Goal: Obtain resource: Download file/media

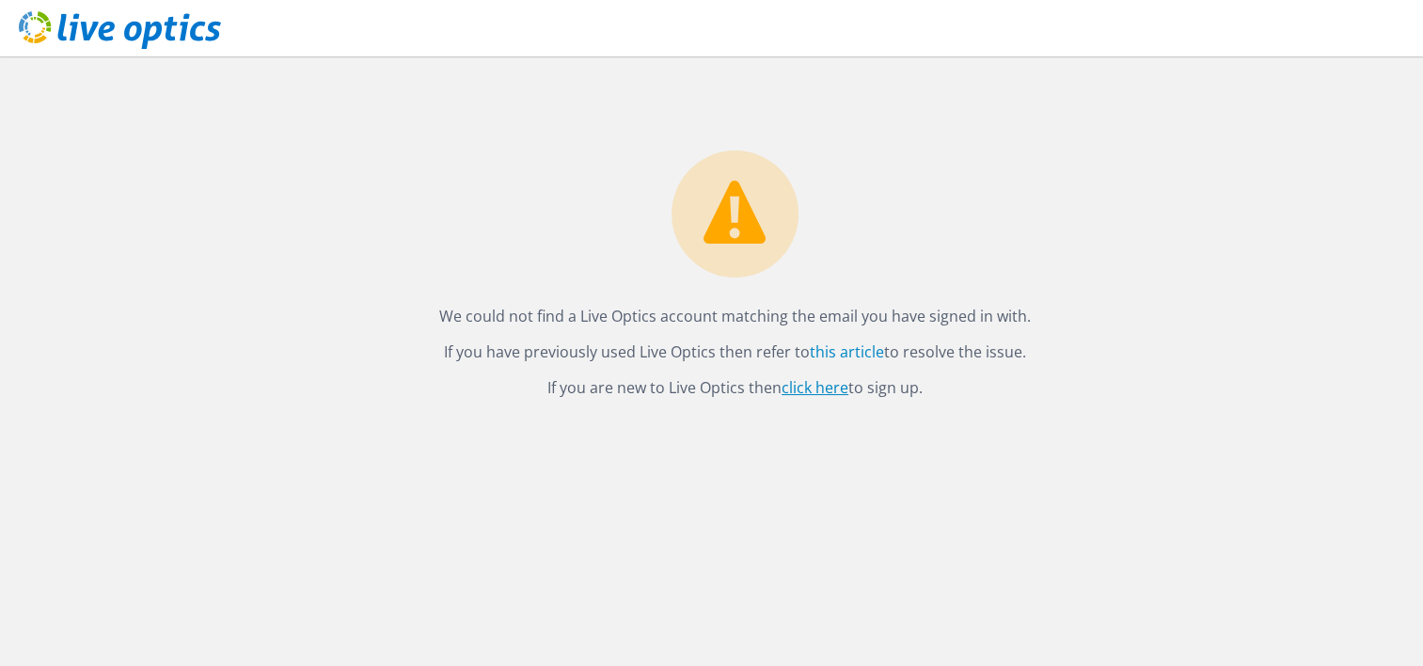
click at [827, 391] on link "click here" at bounding box center [815, 387] width 67 height 21
click at [835, 363] on p "If you have previously used Live Optics then refer to this article to resolve t…" at bounding box center [735, 352] width 1339 height 26
click at [835, 349] on link "this article" at bounding box center [847, 351] width 74 height 21
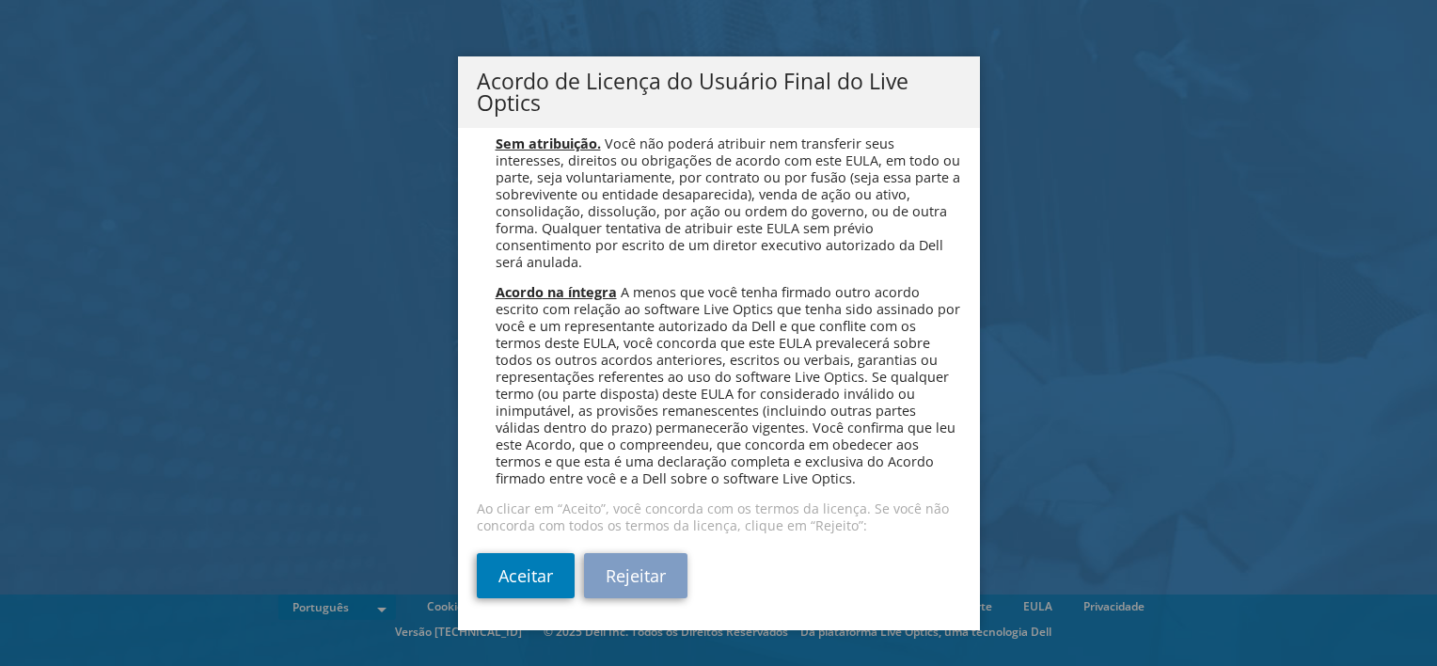
scroll to position [7520, 0]
click at [510, 577] on link "Aceitar" at bounding box center [526, 575] width 98 height 45
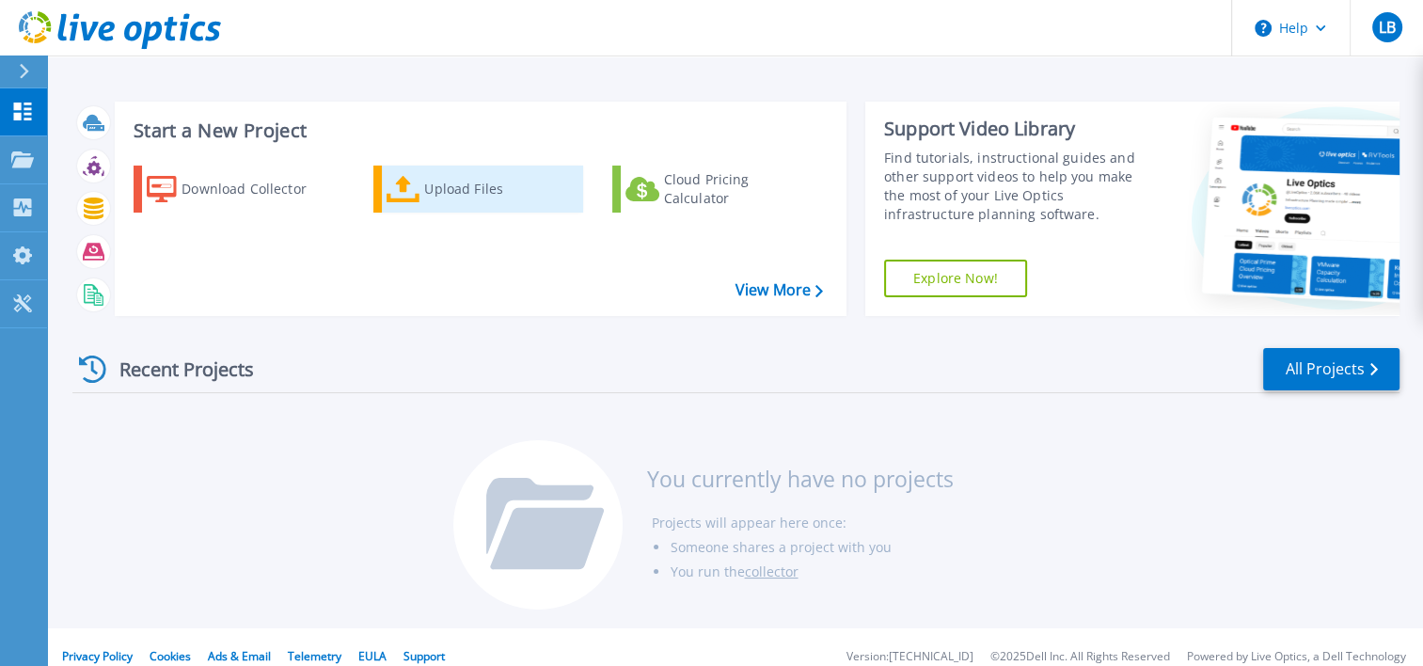
click at [463, 194] on div "Upload Files" at bounding box center [499, 189] width 151 height 38
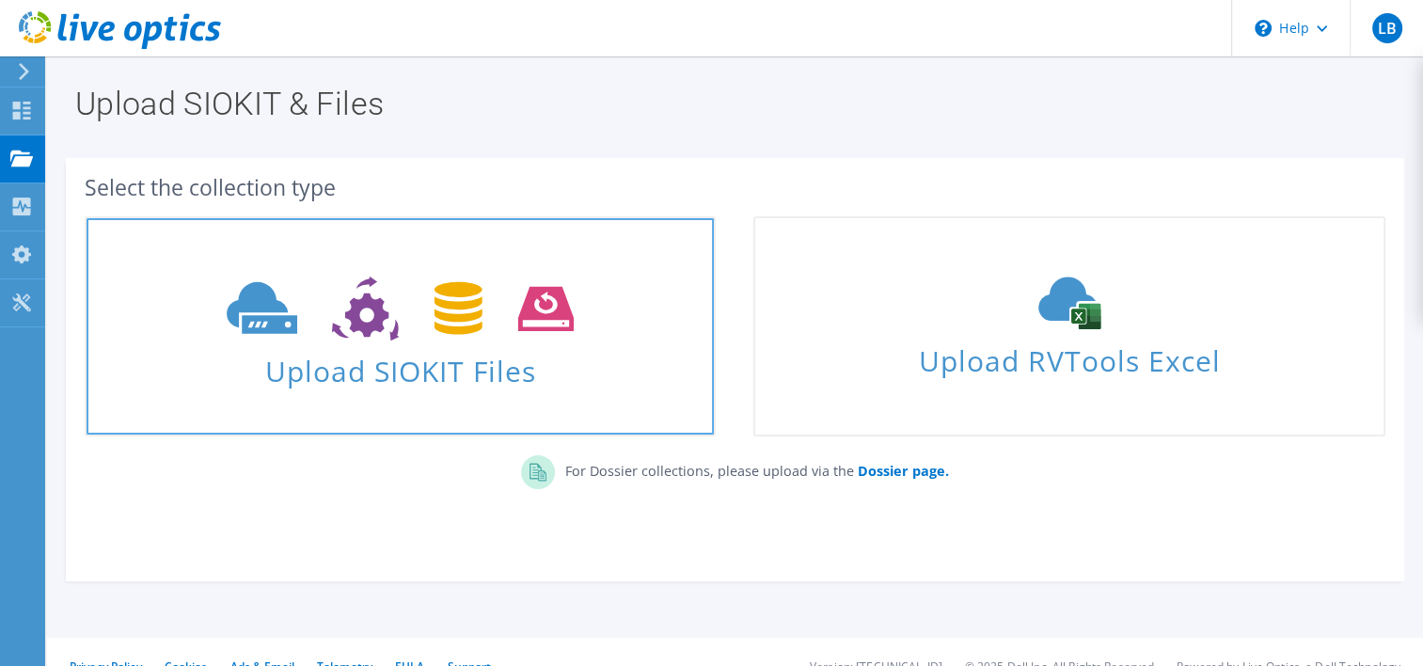
click at [414, 332] on icon at bounding box center [400, 309] width 347 height 65
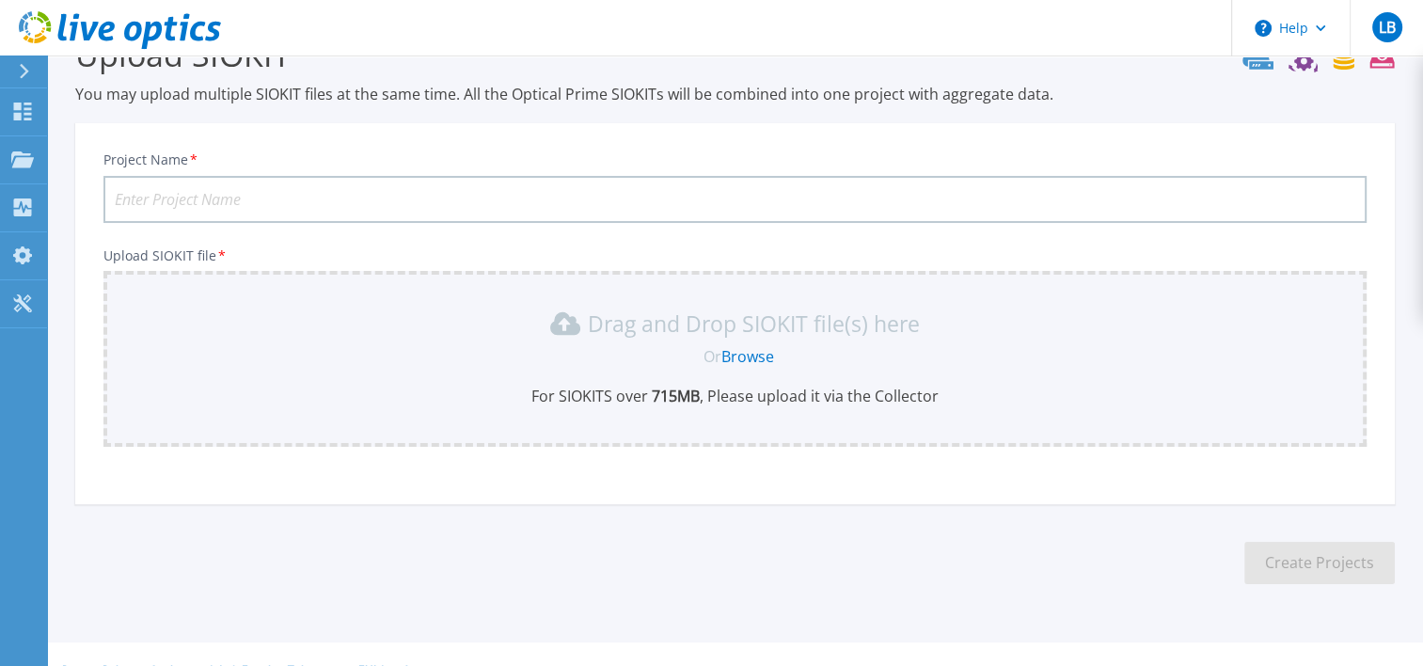
scroll to position [82, 0]
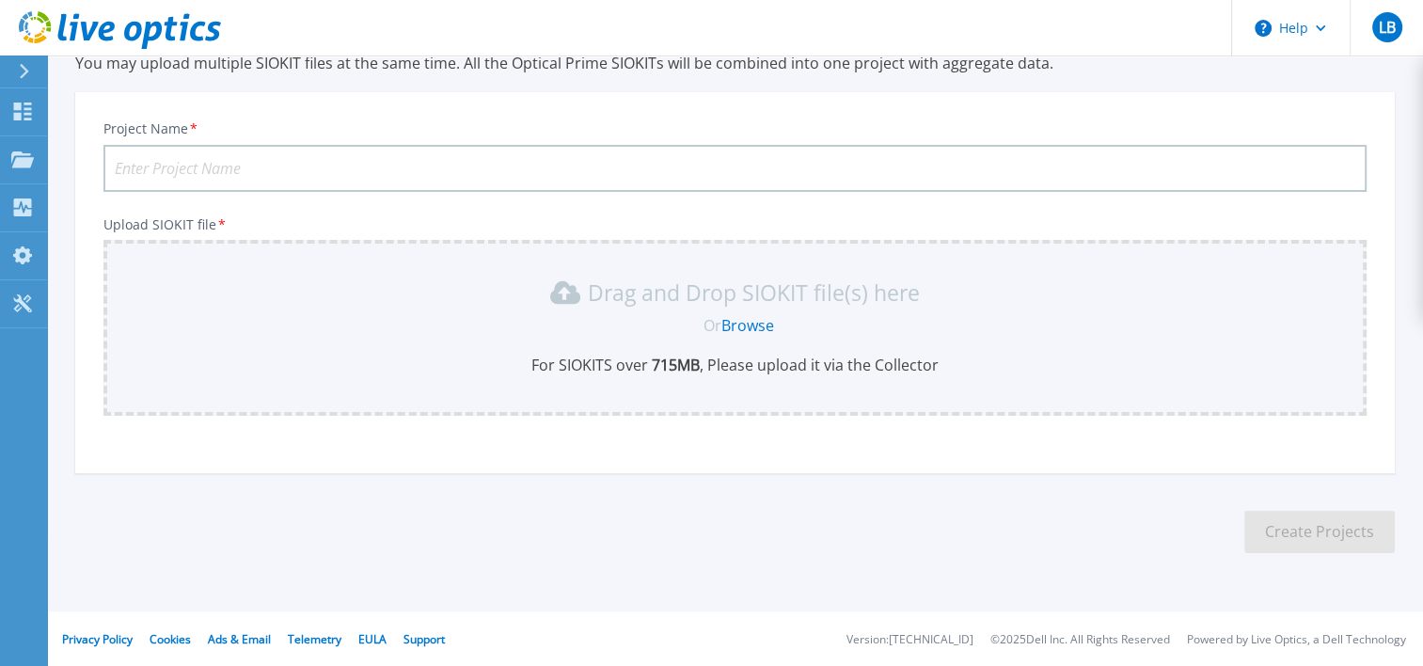
click at [737, 323] on link "Browse" at bounding box center [747, 325] width 53 height 21
click at [26, 117] on icon at bounding box center [22, 112] width 23 height 18
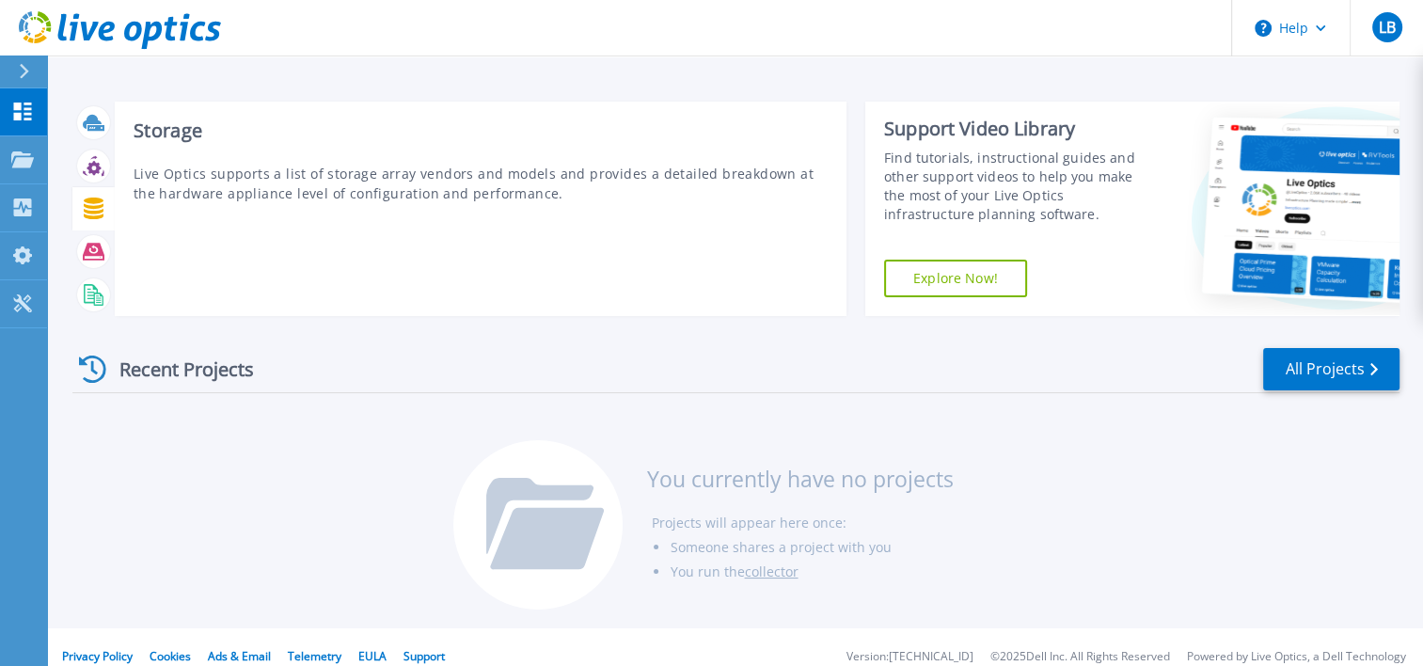
click at [98, 210] on icon at bounding box center [94, 209] width 22 height 22
click at [88, 214] on icon at bounding box center [94, 209] width 22 height 22
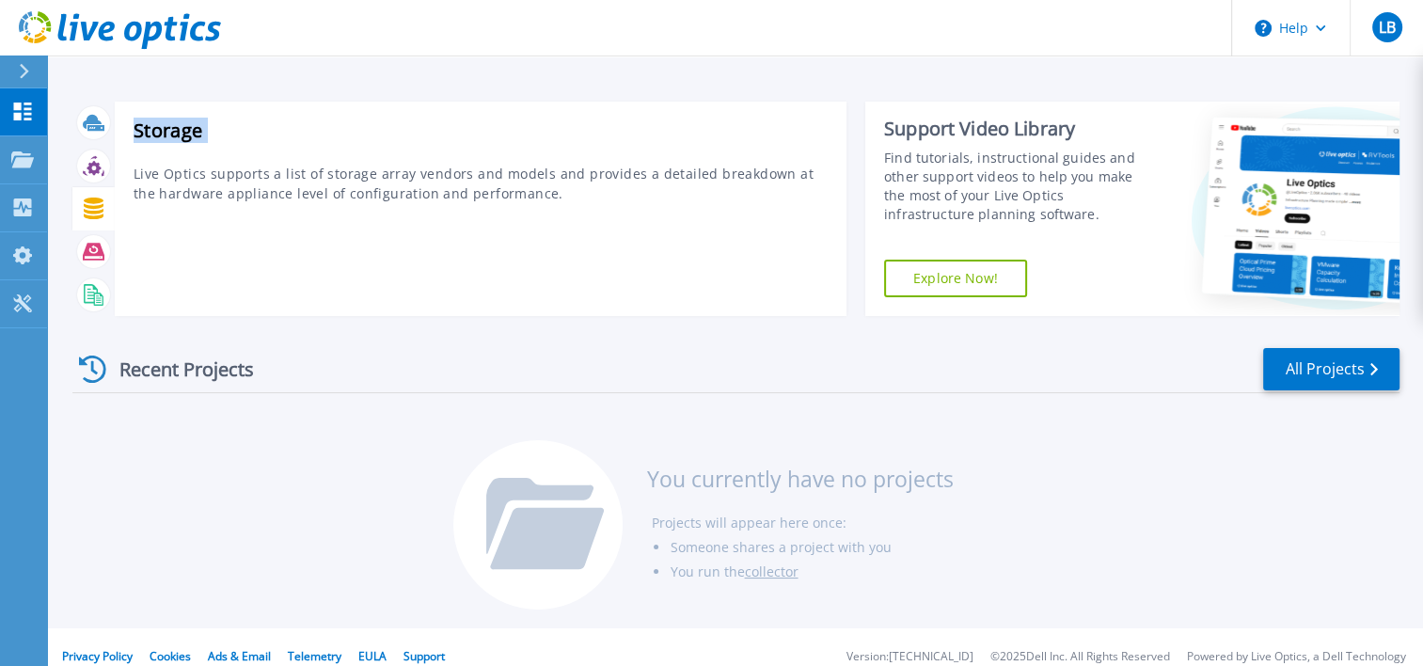
click at [88, 214] on icon at bounding box center [94, 209] width 22 height 22
drag, startPoint x: 88, startPoint y: 214, endPoint x: 15, endPoint y: 265, distance: 89.2
click at [15, 265] on link "My Profile My Profile" at bounding box center [23, 256] width 47 height 48
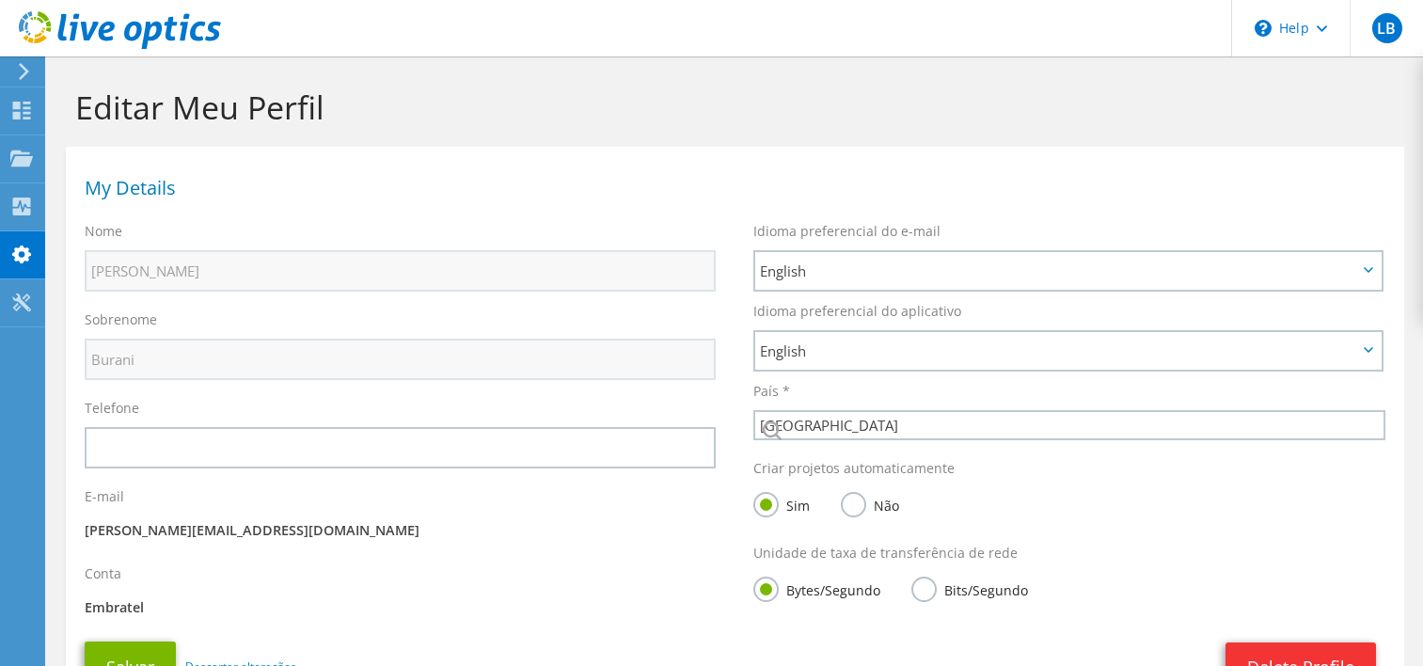
select select "30"
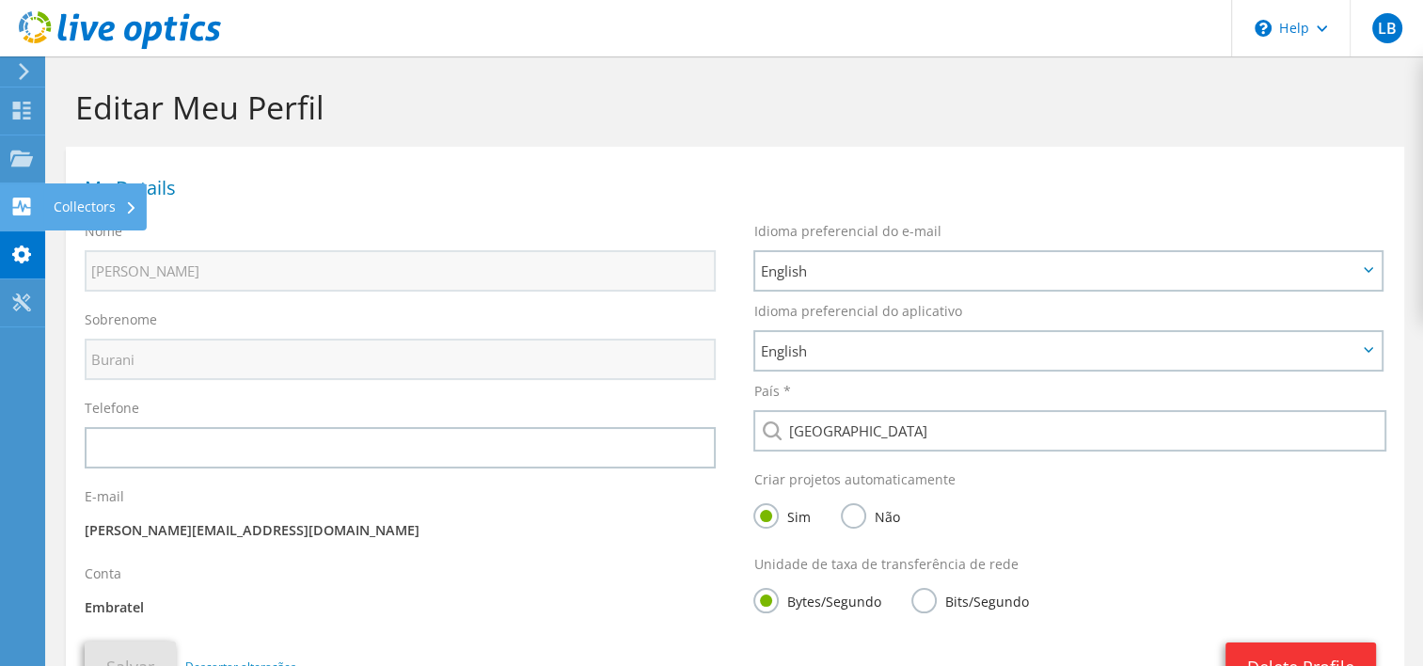
click at [98, 210] on div "Collectors" at bounding box center [95, 206] width 103 height 47
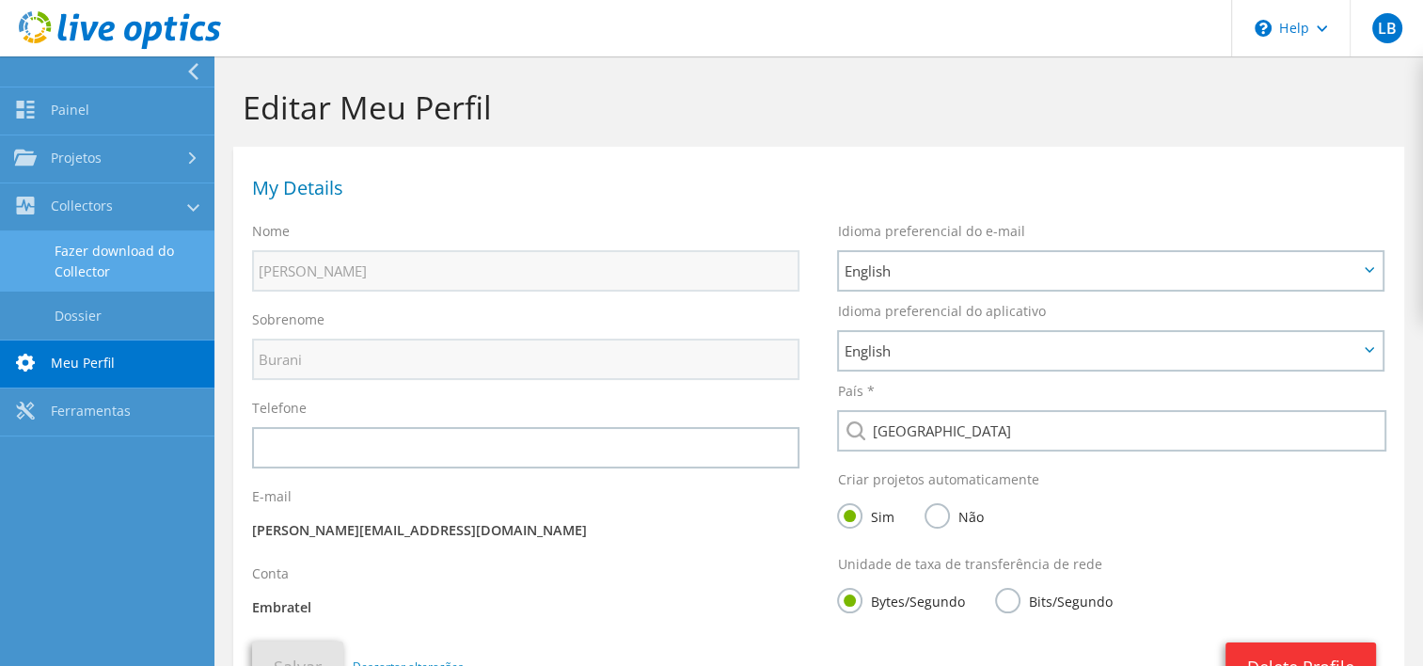
click at [104, 267] on link "Fazer download do Collector" at bounding box center [107, 261] width 214 height 60
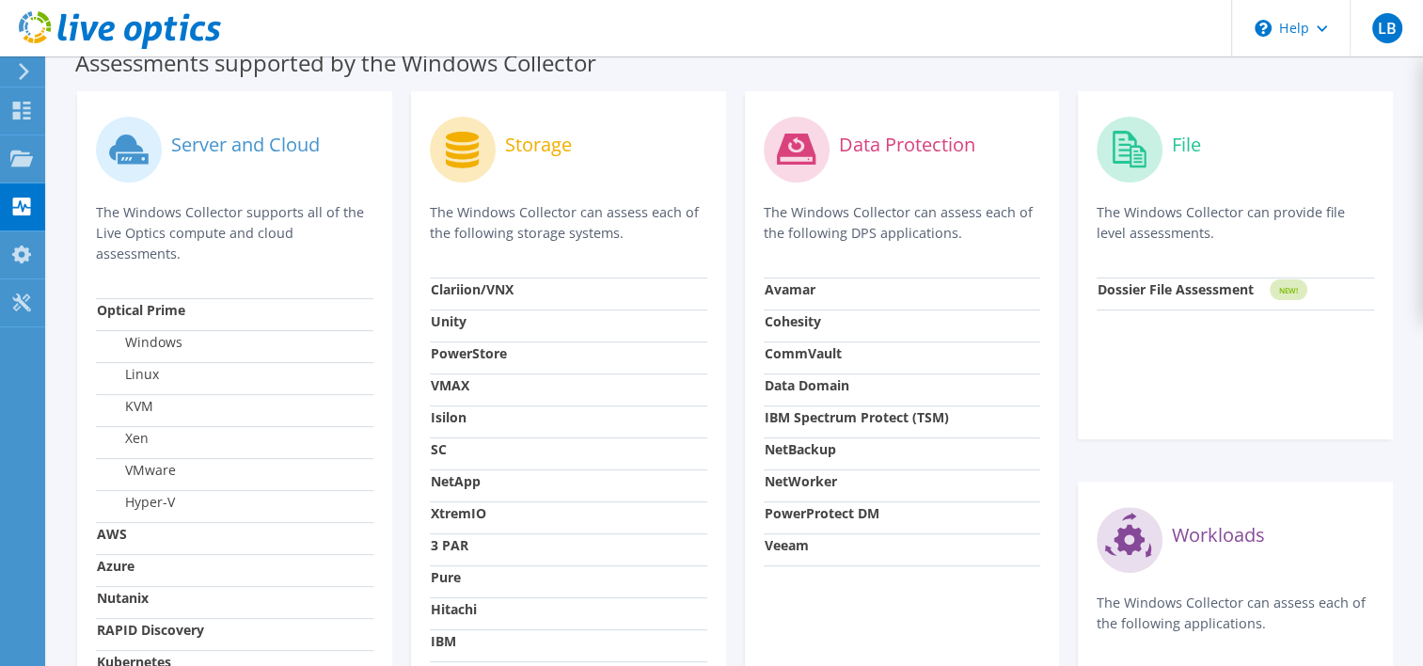
scroll to position [658, 0]
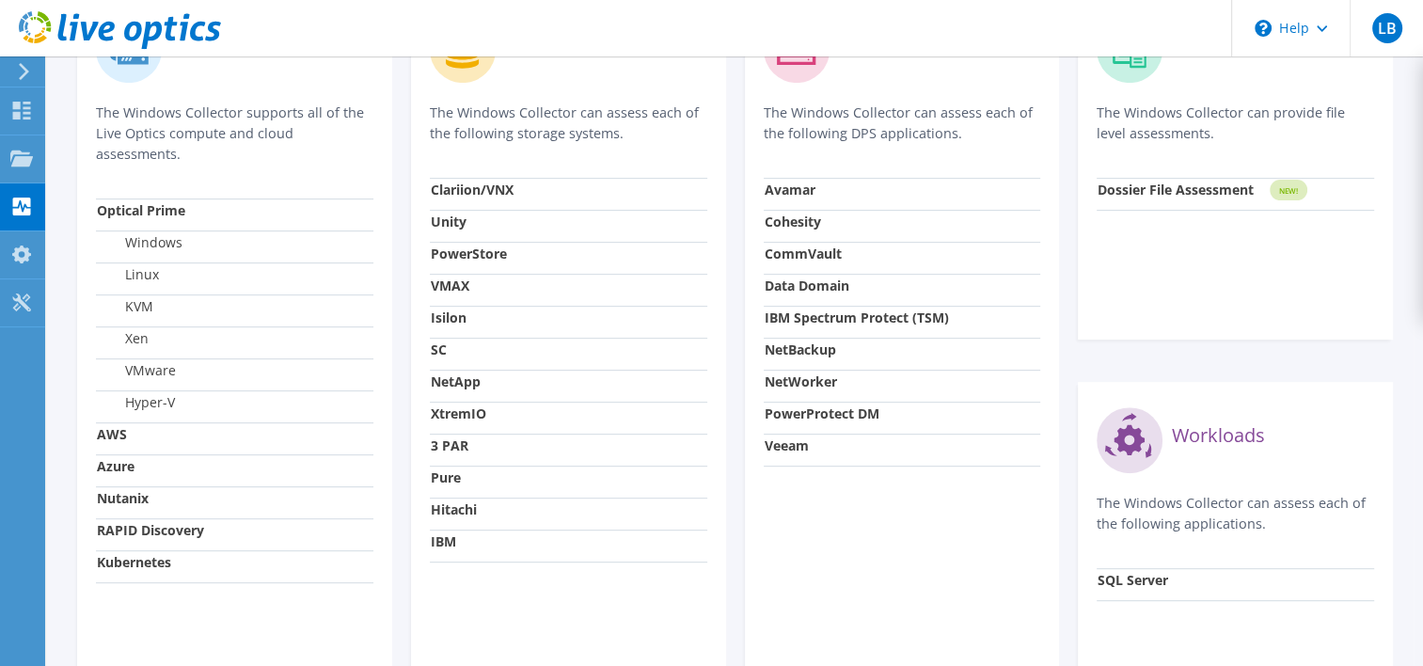
click at [439, 351] on strong "SC" at bounding box center [439, 350] width 16 height 18
click at [444, 342] on strong "SC" at bounding box center [439, 350] width 16 height 18
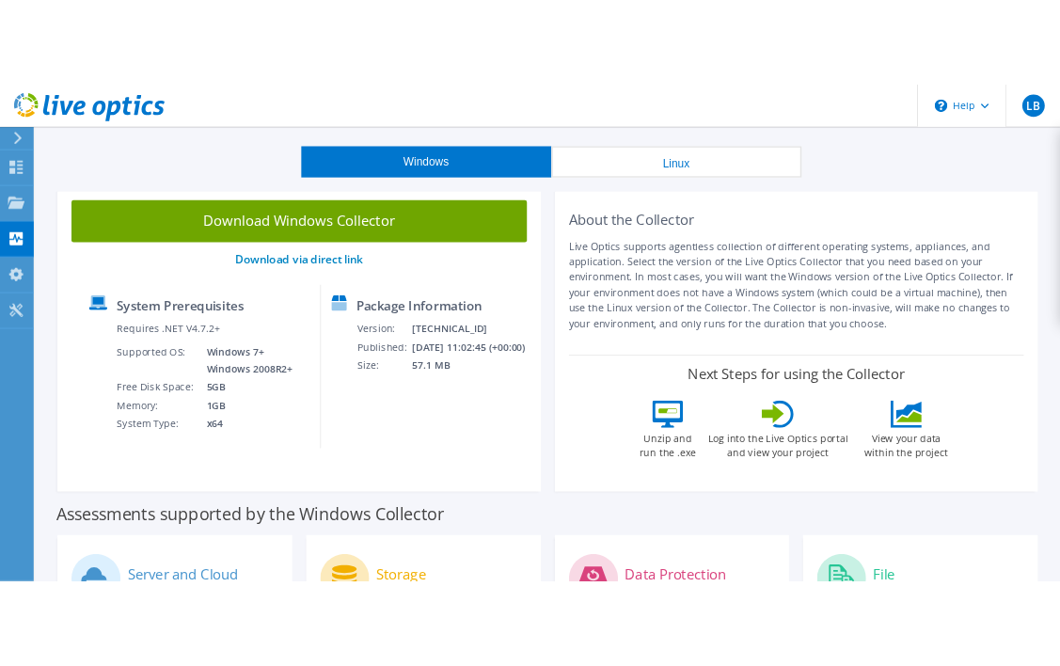
scroll to position [0, 0]
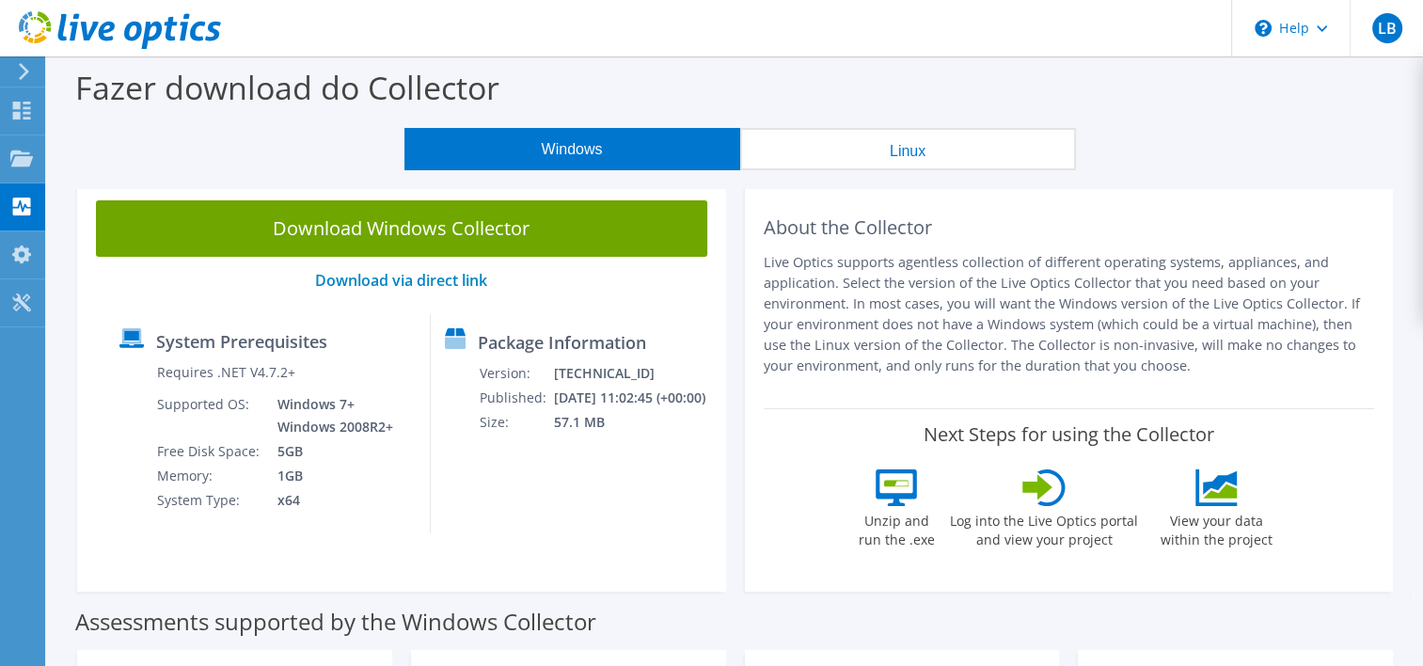
click at [484, 236] on link "Download Windows Collector" at bounding box center [401, 228] width 611 height 56
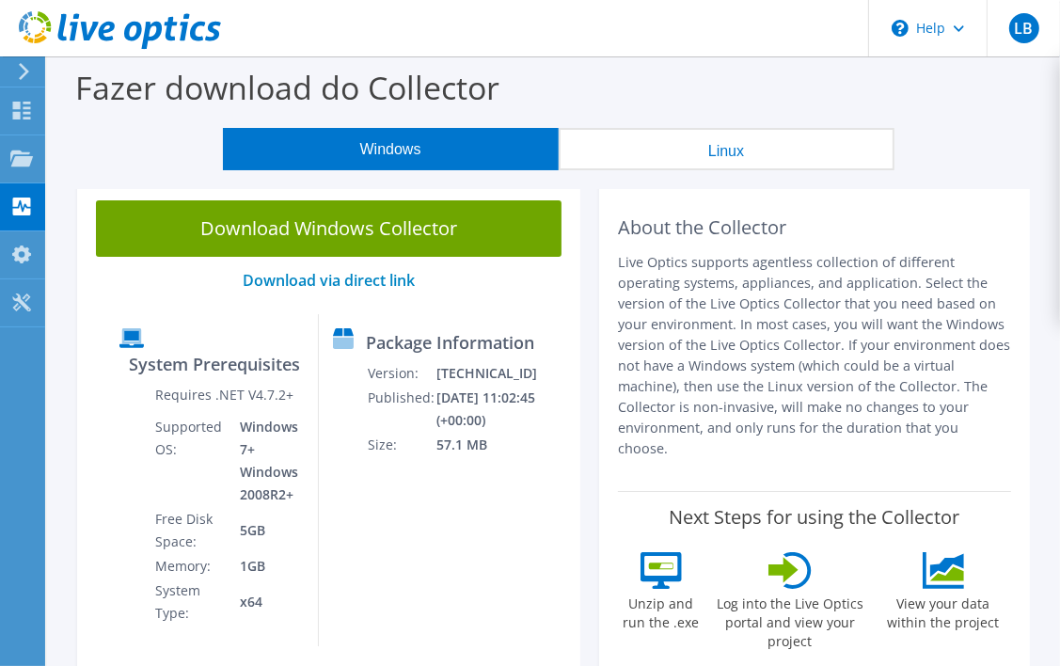
click at [791, 124] on div "Fazer download do Collector" at bounding box center [553, 91] width 994 height 71
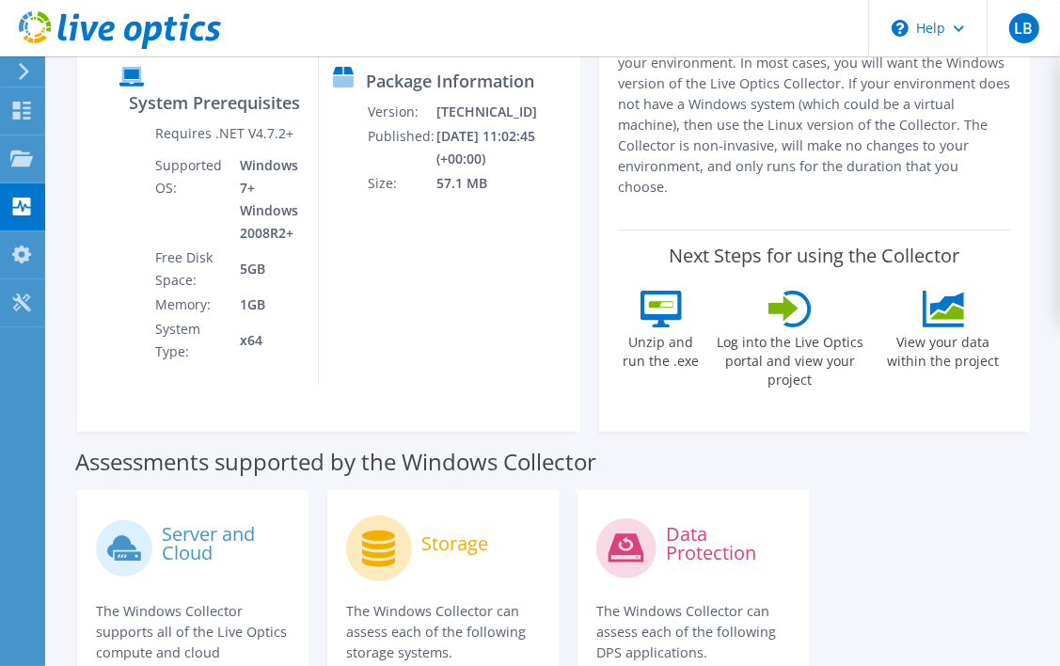
scroll to position [282, 0]
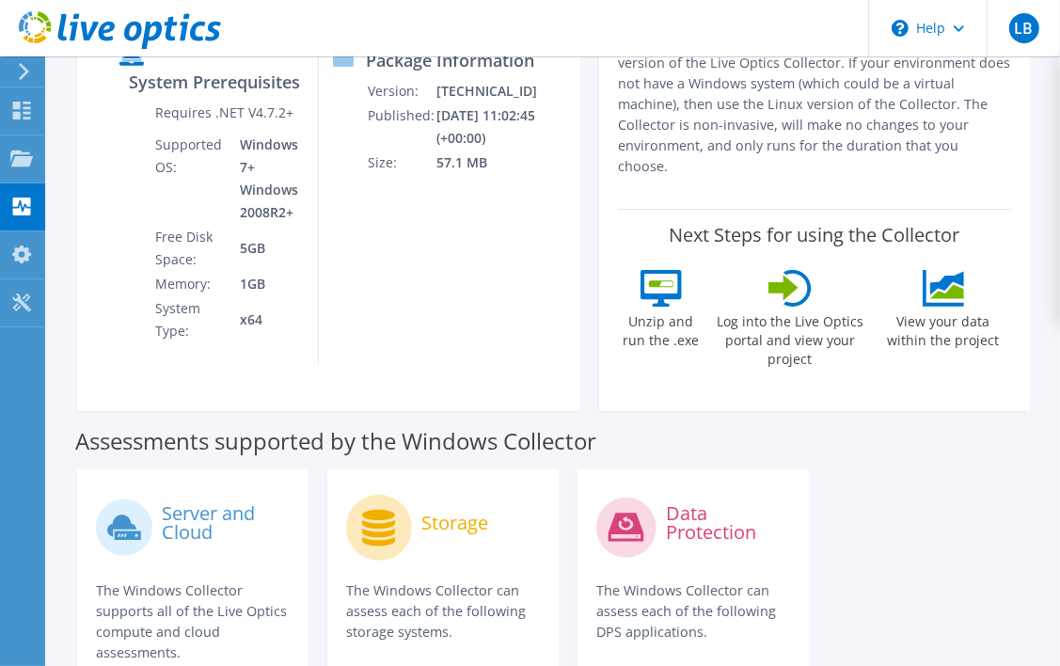
drag, startPoint x: 787, startPoint y: 320, endPoint x: 770, endPoint y: 319, distance: 17.0
click at [787, 319] on div "Unzip and run the .exe Log into the Live Optics portal and view your project Vi…" at bounding box center [814, 331] width 393 height 122
click at [641, 270] on icon at bounding box center [661, 288] width 41 height 37
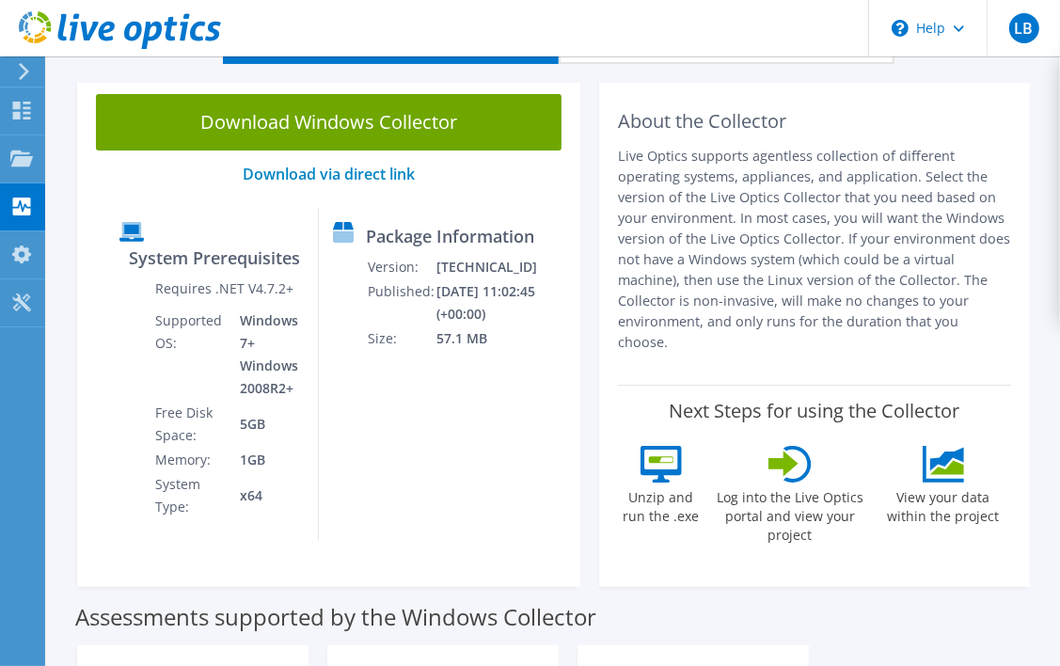
scroll to position [188, 0]
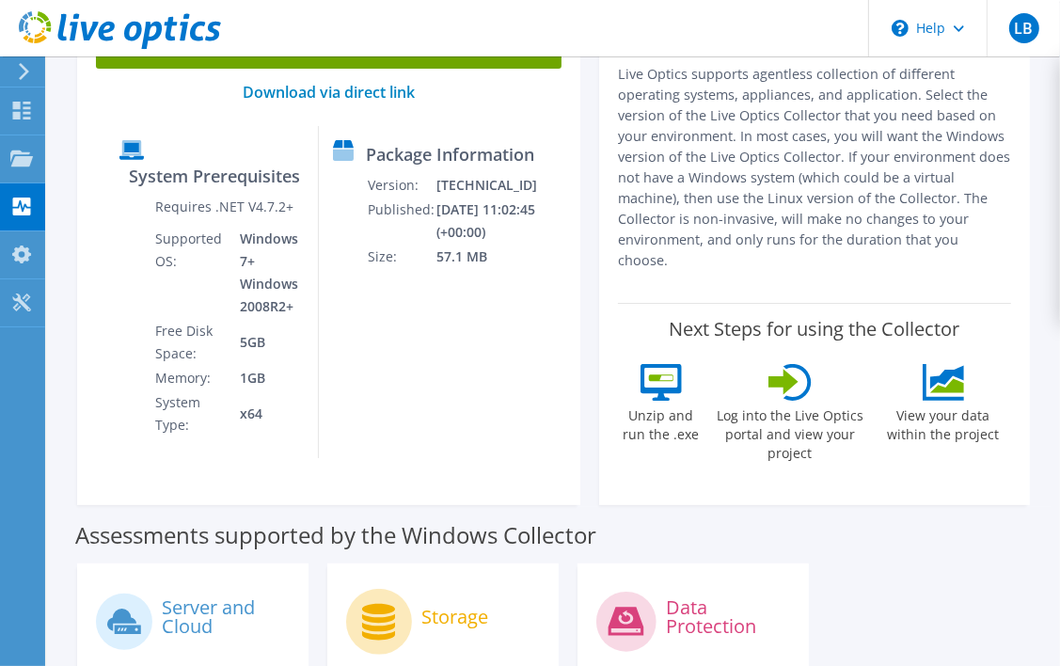
click at [641, 364] on icon at bounding box center [661, 382] width 41 height 37
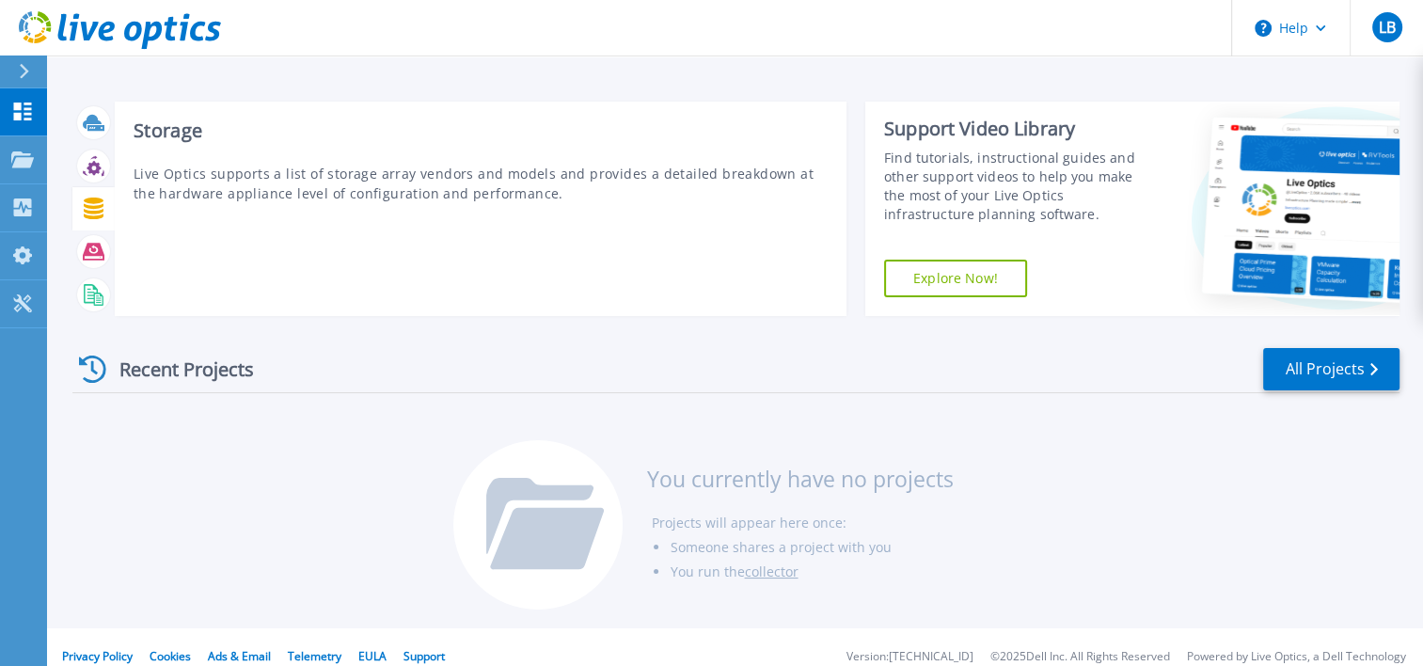
click at [91, 208] on icon at bounding box center [94, 209] width 20 height 22
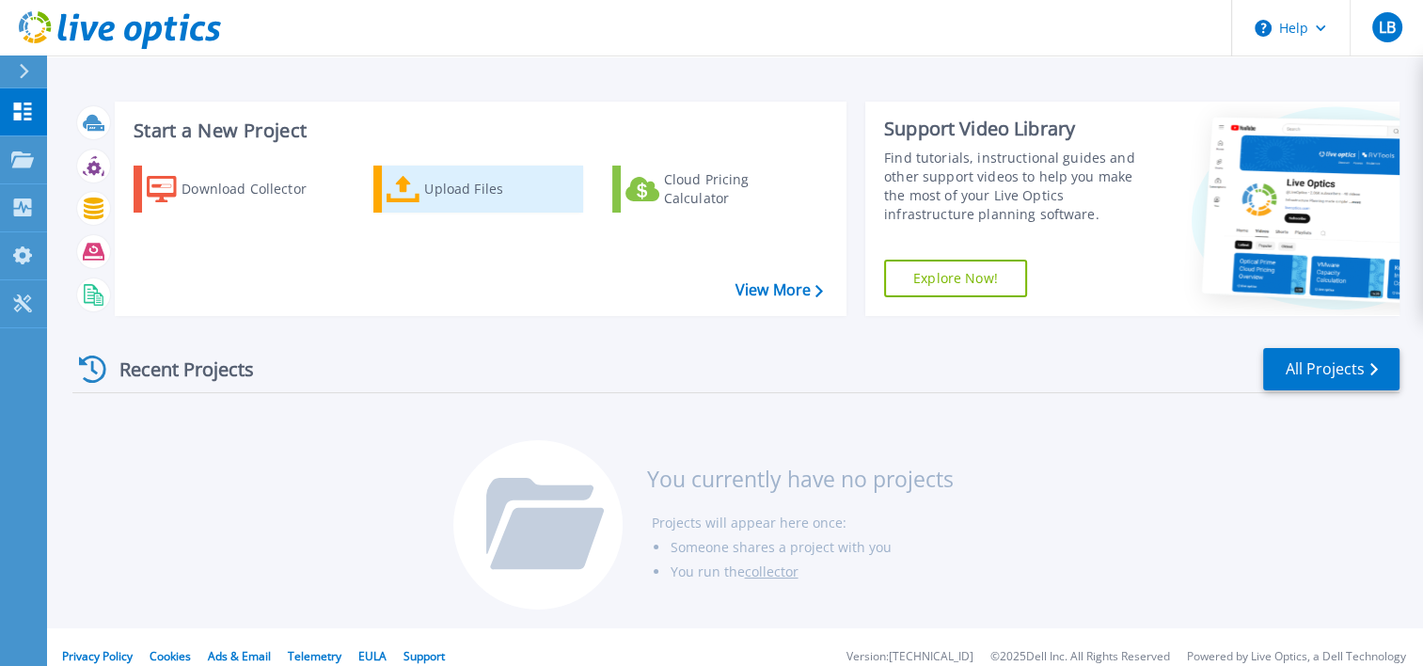
click at [472, 198] on div "Upload Files" at bounding box center [499, 189] width 151 height 38
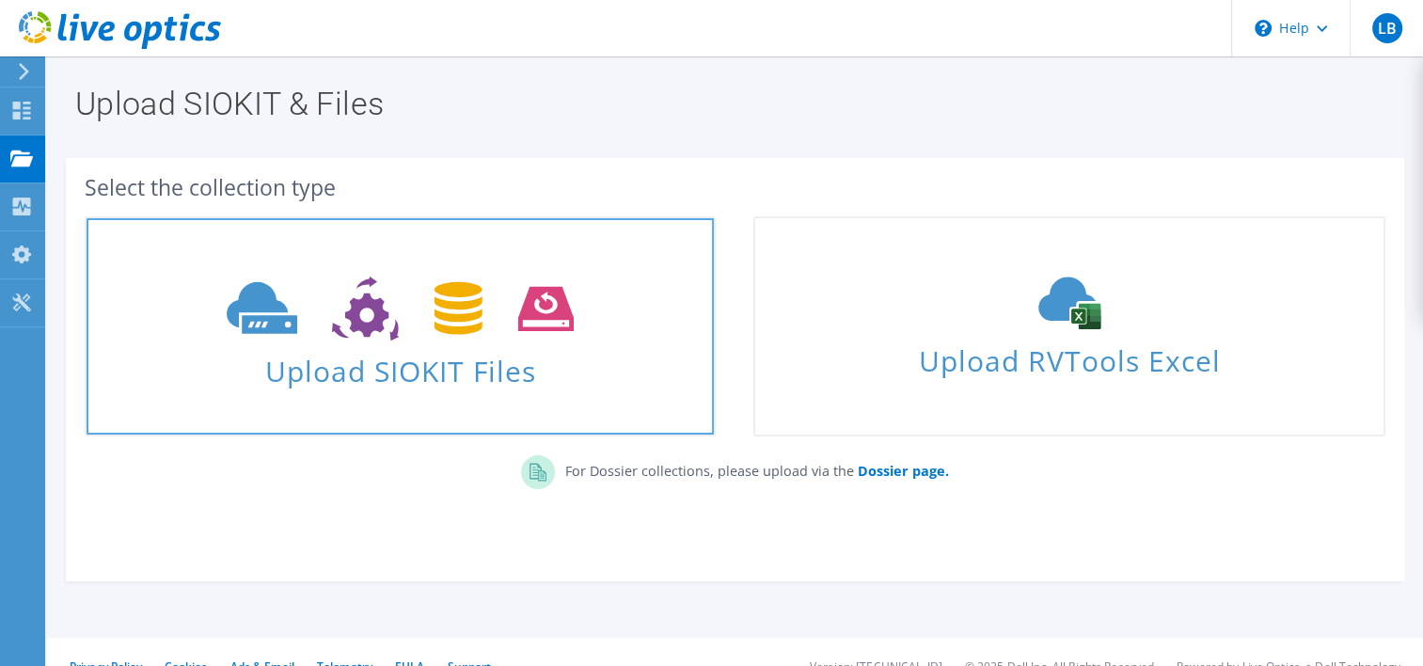
click at [457, 357] on span "Upload SIOKIT Files" at bounding box center [400, 365] width 627 height 40
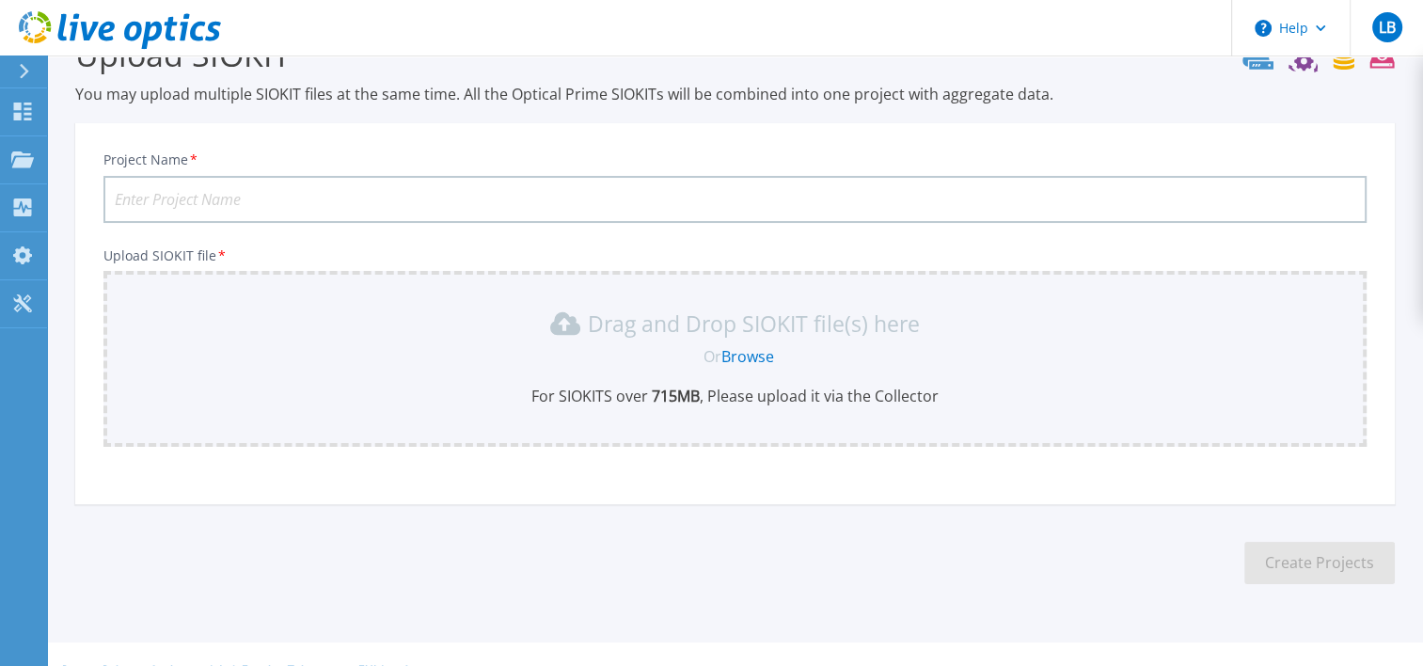
scroll to position [82, 0]
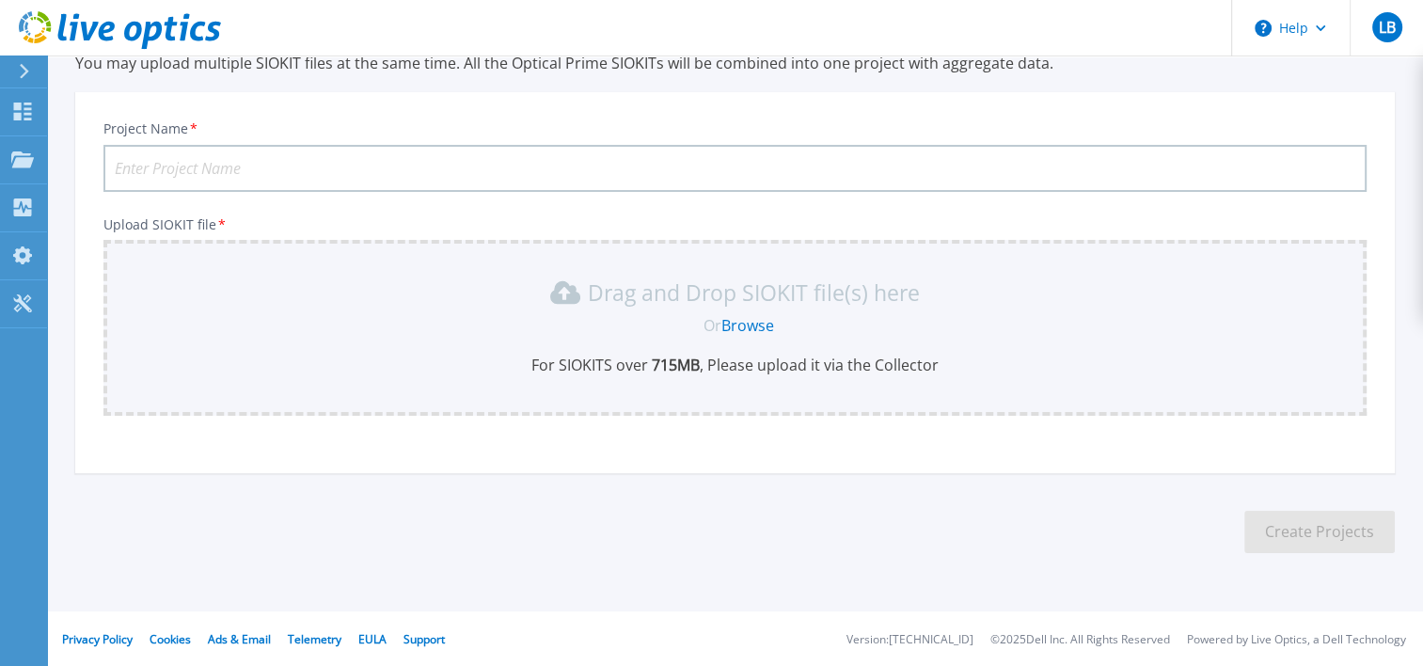
click at [323, 161] on input "Project Name *" at bounding box center [734, 168] width 1263 height 47
click at [610, 357] on p "For SIOKITS over 715 MB , Please upload it via the Collector" at bounding box center [735, 365] width 1241 height 21
click at [737, 329] on link "Browse" at bounding box center [747, 325] width 53 height 21
click at [760, 305] on div "Drag and Drop SIOKIT file(s) here" at bounding box center [735, 292] width 1241 height 30
click at [758, 318] on link "Browse" at bounding box center [747, 325] width 53 height 21
